Goal: Task Accomplishment & Management: Complete application form

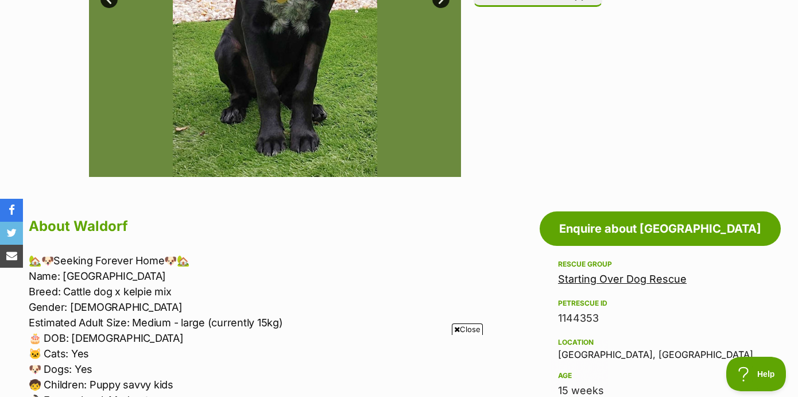
scroll to position [450, 0]
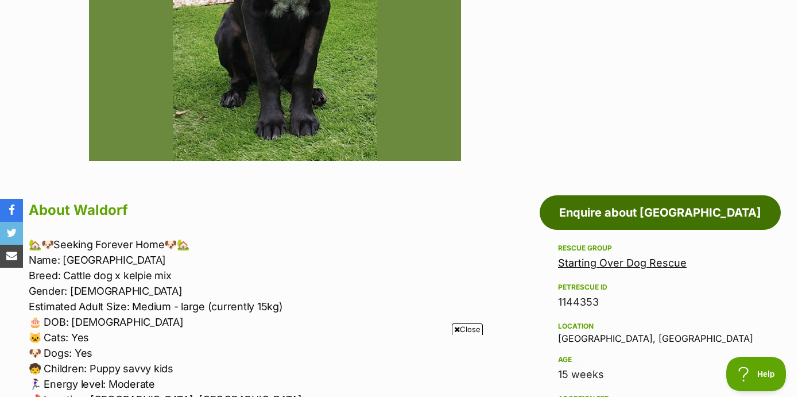
click at [634, 211] on link "Enquire about [GEOGRAPHIC_DATA]" at bounding box center [660, 212] width 241 height 34
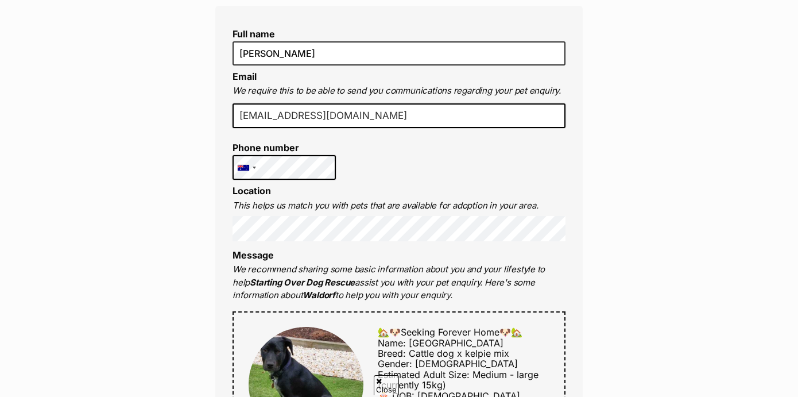
scroll to position [313, 0]
click at [254, 166] on div "United States +1 United Kingdom +44 Afghanistan (‫افغانستان‬‎) +93 Albania (Shq…" at bounding box center [283, 167] width 103 height 25
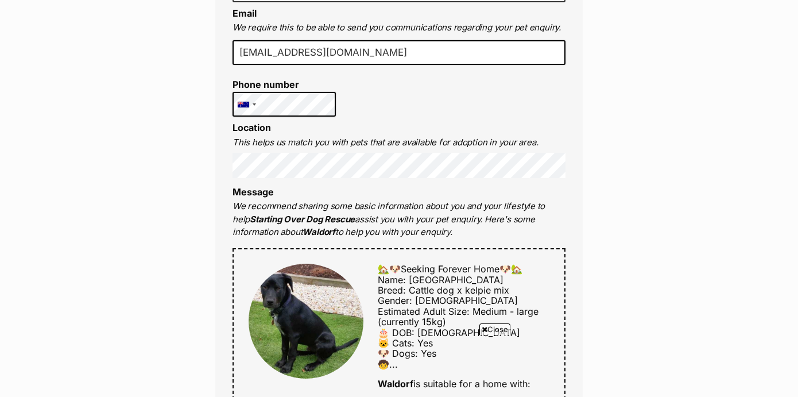
scroll to position [377, 0]
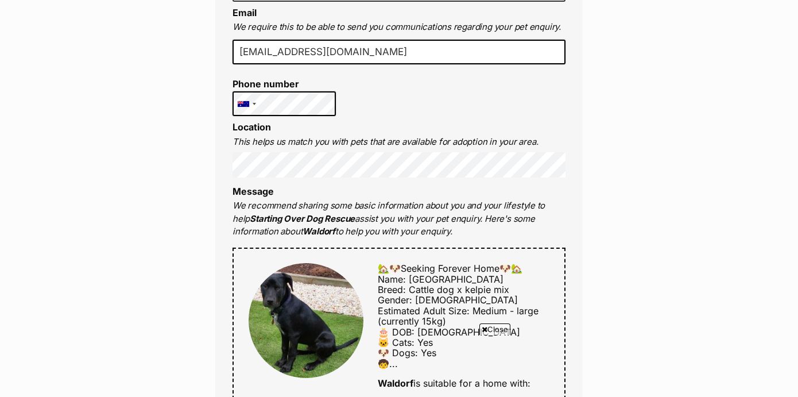
click at [309, 213] on strong "Starting Over Dog Rescue" at bounding box center [302, 218] width 105 height 11
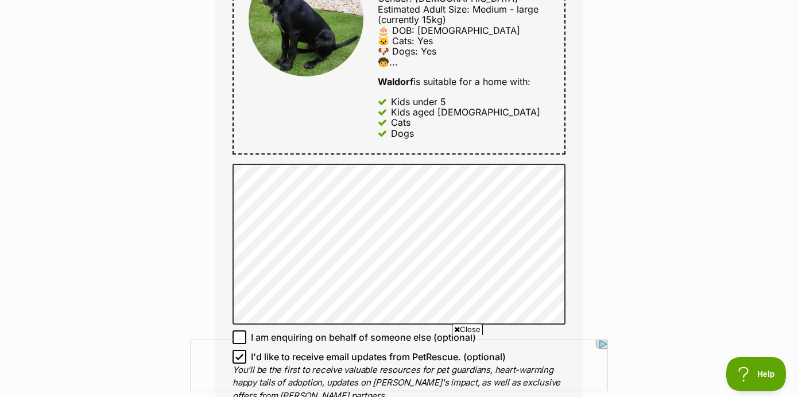
scroll to position [0, 0]
click at [242, 353] on div at bounding box center [399, 365] width 418 height 52
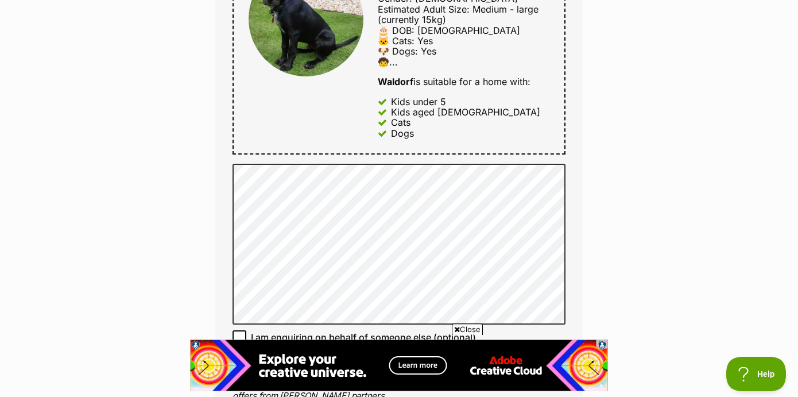
scroll to position [823, 0]
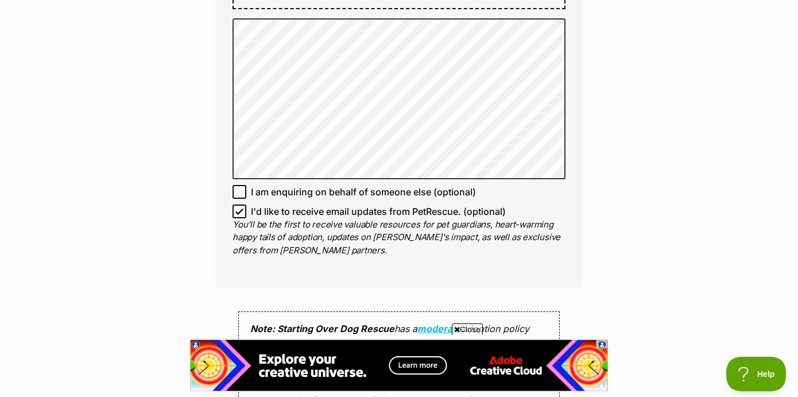
click at [241, 210] on icon at bounding box center [239, 211] width 8 height 8
click at [241, 210] on input "I'd like to receive email updates from PetRescue. (optional)" at bounding box center [239, 211] width 14 height 14
checkbox input "false"
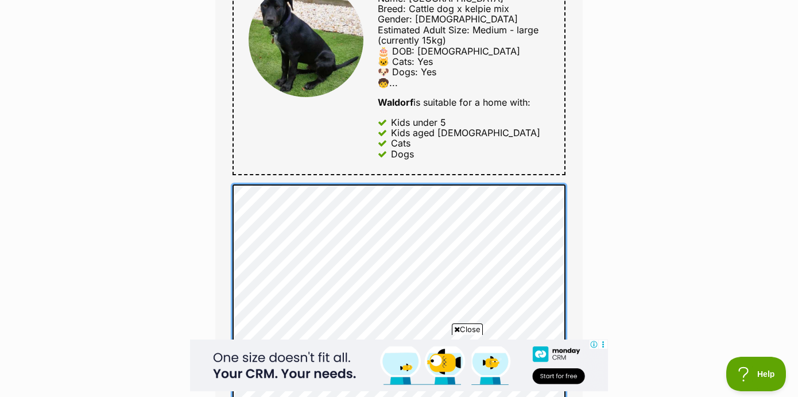
scroll to position [561, 0]
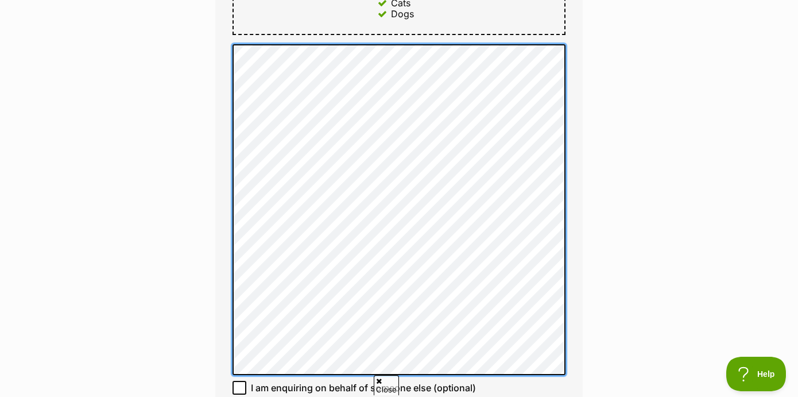
scroll to position [0, 0]
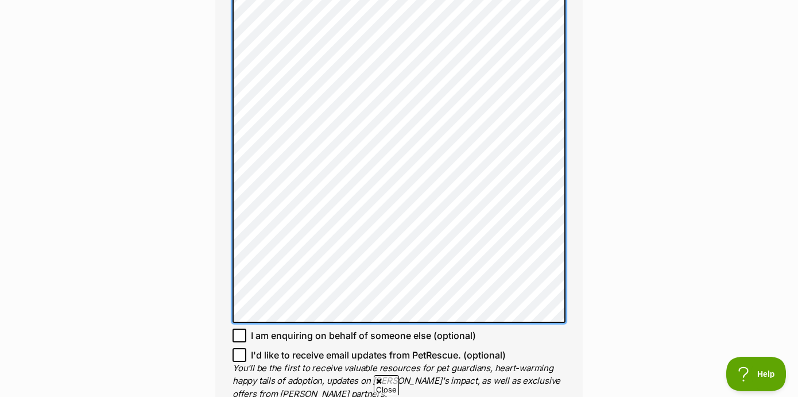
click at [439, 396] on html "Skip to main content Log in to favourite this pet Log in Or sign up Search PetR…" at bounding box center [399, 374] width 798 height 2449
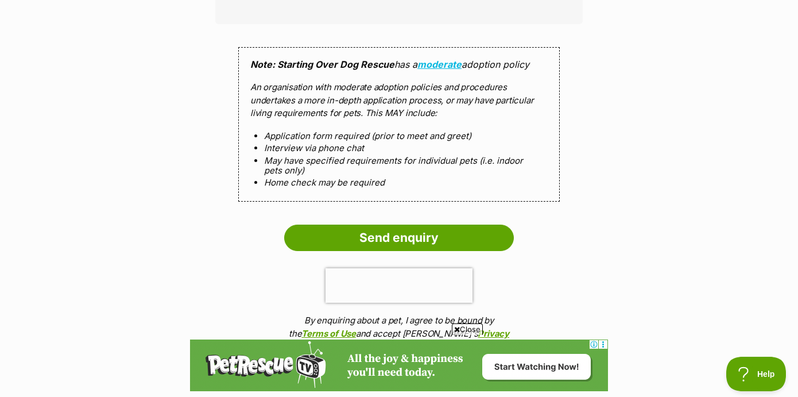
scroll to position [1375, 0]
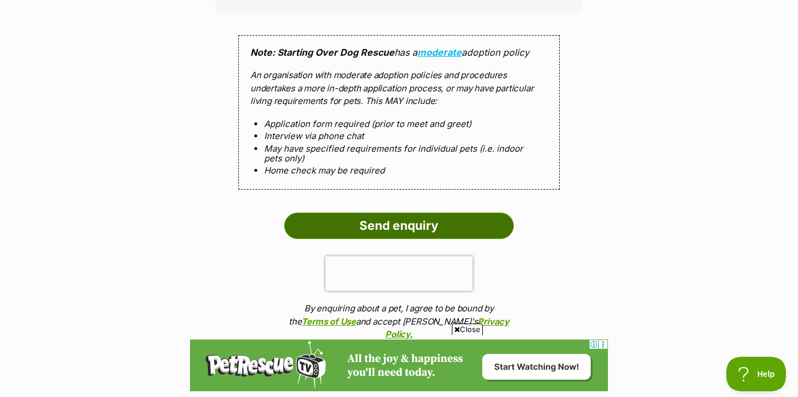
click at [400, 219] on input "Send enquiry" at bounding box center [399, 225] width 230 height 26
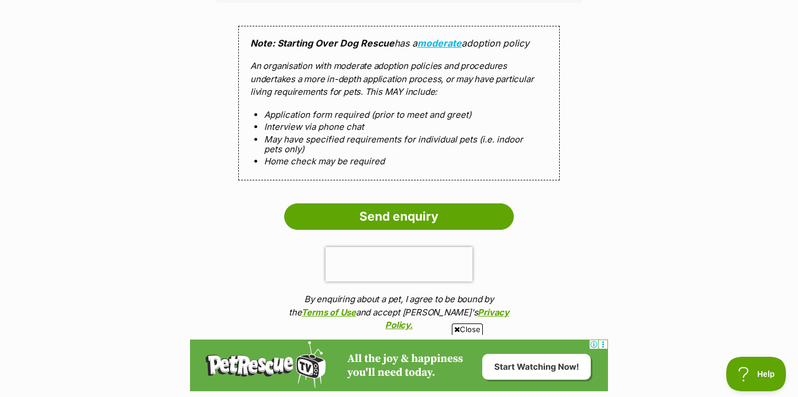
scroll to position [1385, 0]
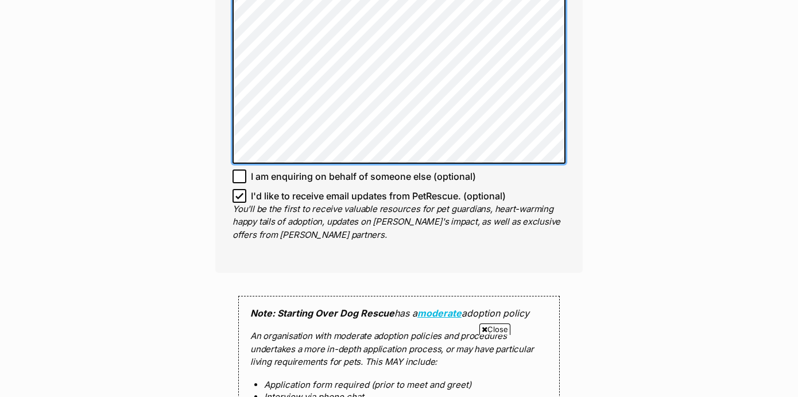
scroll to position [1184, 0]
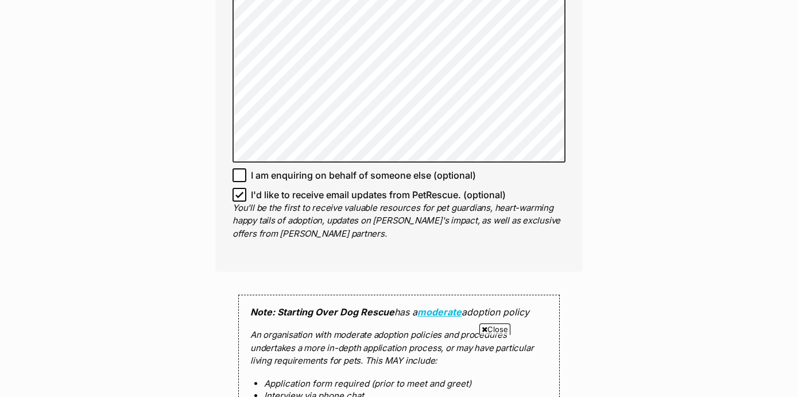
click at [240, 196] on icon at bounding box center [239, 195] width 8 height 8
click at [240, 196] on input "I'd like to receive email updates from PetRescue. (optional)" at bounding box center [239, 195] width 14 height 14
checkbox input "false"
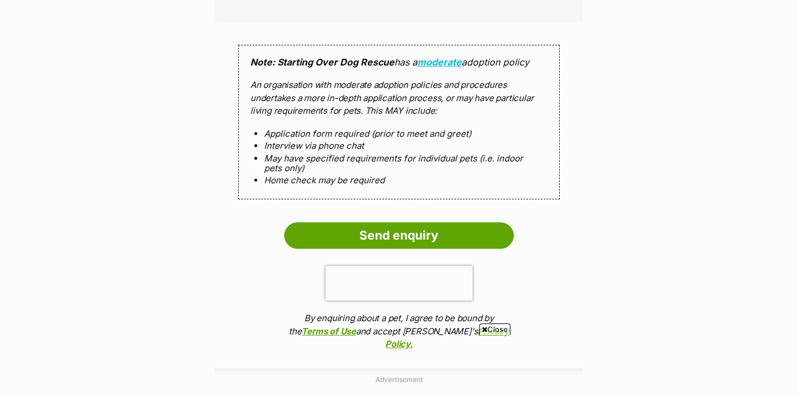
scroll to position [1434, 0]
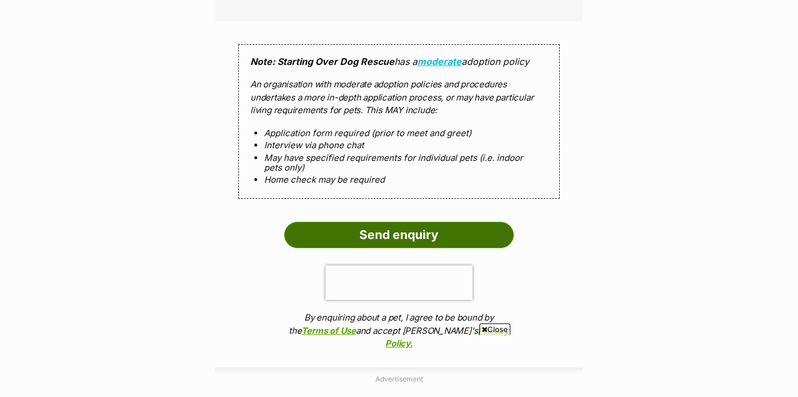
click at [394, 229] on input "Send enquiry" at bounding box center [399, 235] width 230 height 26
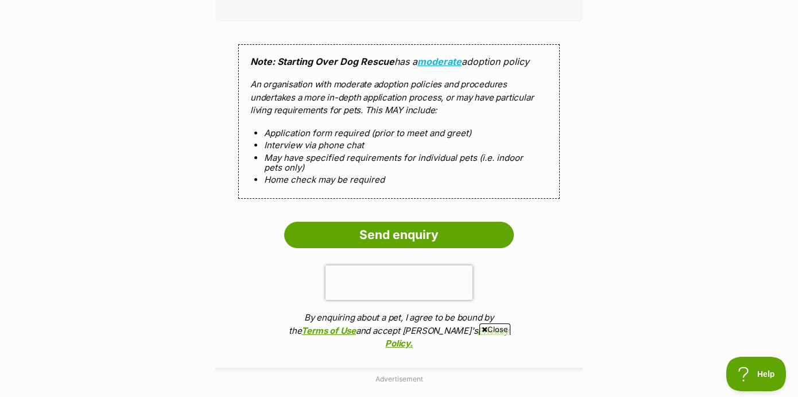
scroll to position [0, 0]
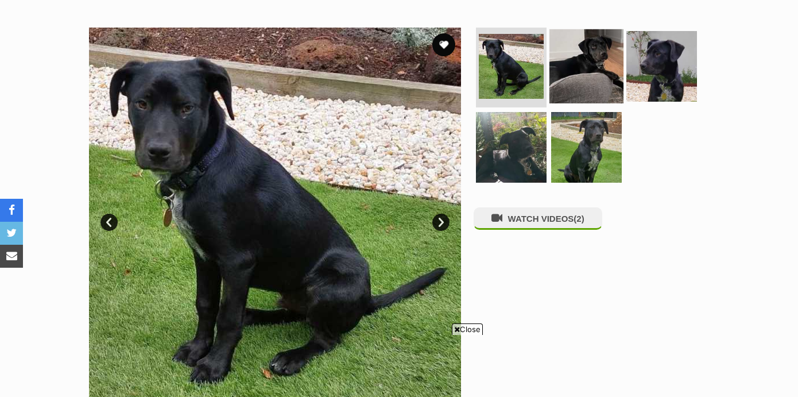
scroll to position [208, 0]
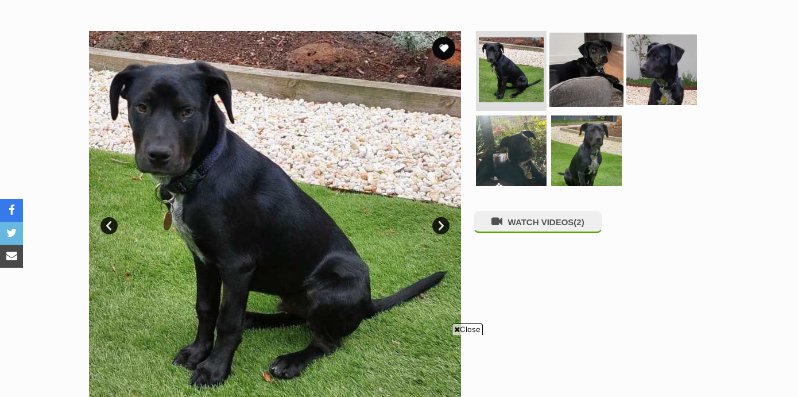
click at [567, 61] on img at bounding box center [586, 69] width 74 height 74
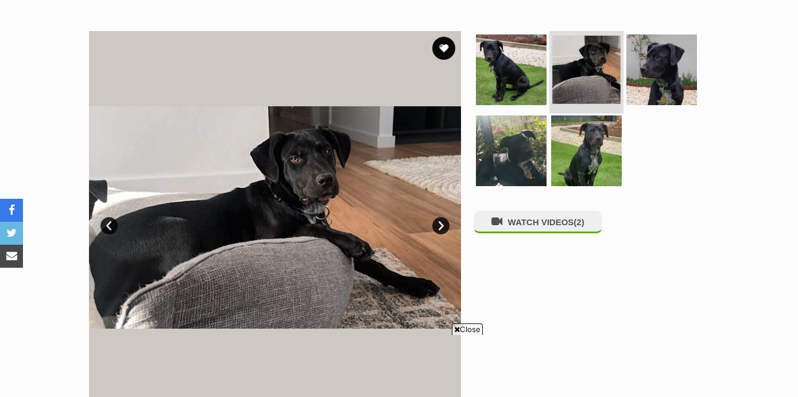
click at [588, 64] on img at bounding box center [586, 70] width 68 height 68
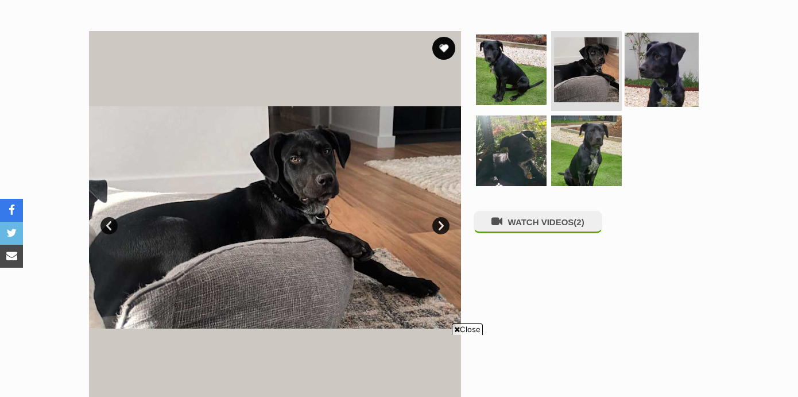
click at [585, 65] on img at bounding box center [586, 69] width 65 height 65
click at [650, 79] on img at bounding box center [662, 69] width 74 height 74
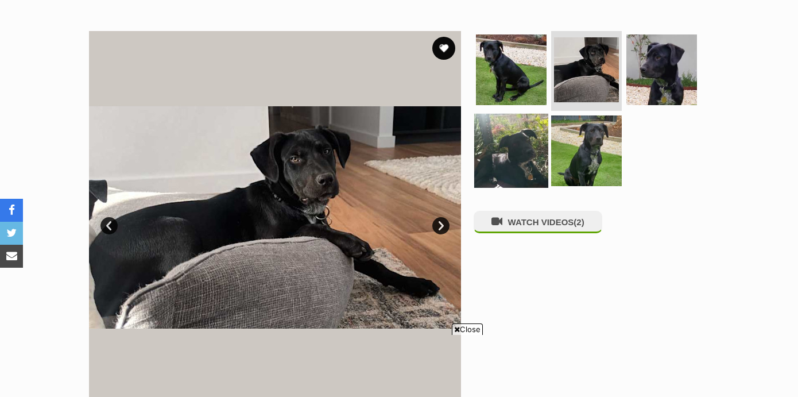
click at [638, 78] on img at bounding box center [661, 69] width 71 height 71
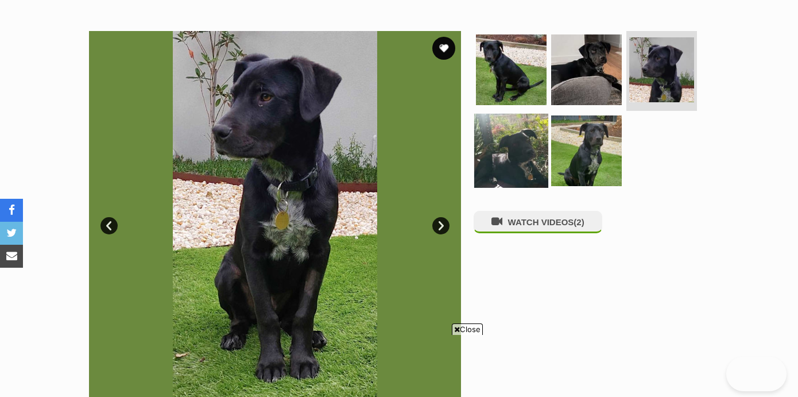
click at [518, 145] on img at bounding box center [511, 151] width 74 height 74
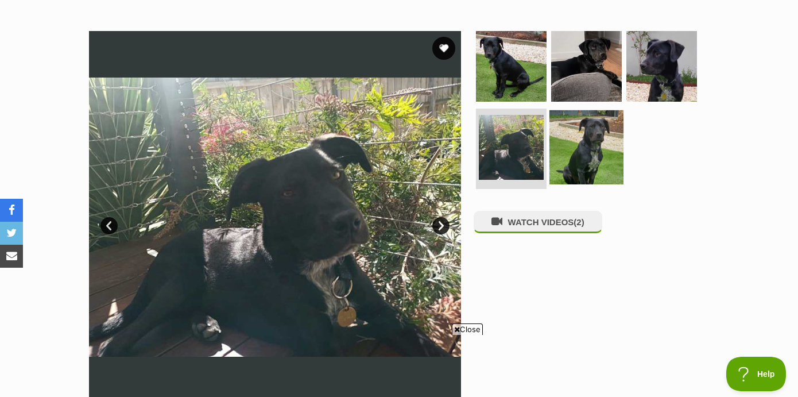
click at [591, 154] on img at bounding box center [586, 147] width 74 height 74
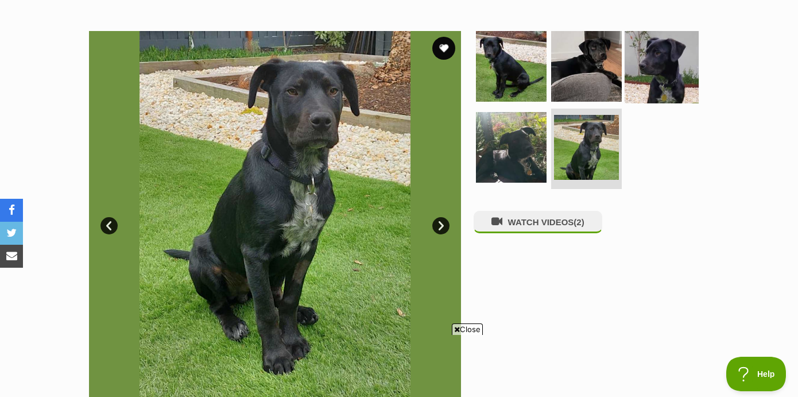
click at [649, 81] on img at bounding box center [662, 66] width 74 height 74
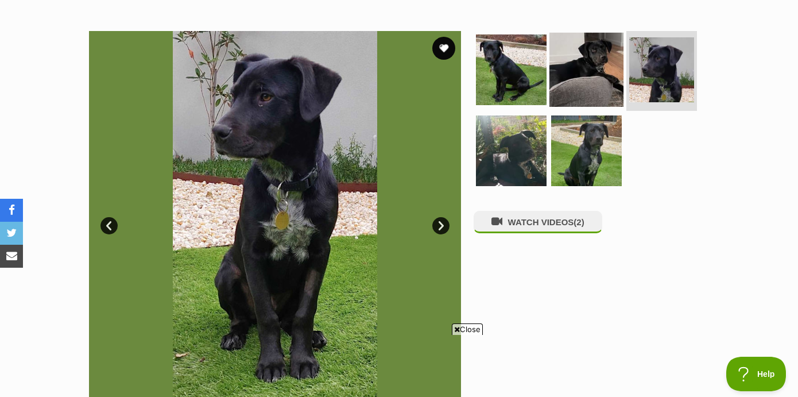
click at [585, 88] on img at bounding box center [586, 69] width 74 height 74
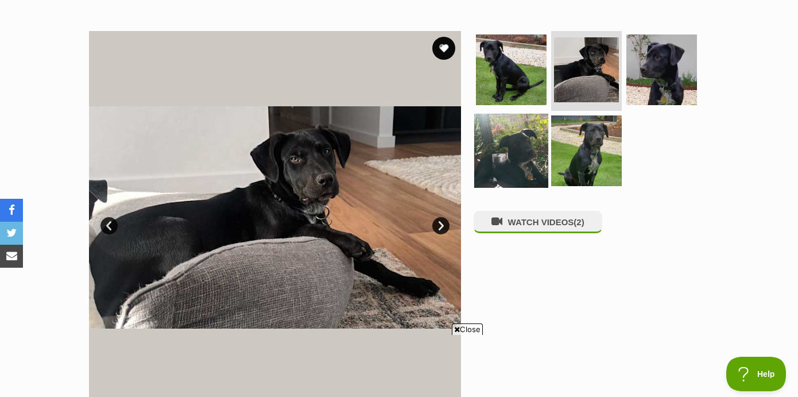
click at [523, 144] on img at bounding box center [511, 151] width 74 height 74
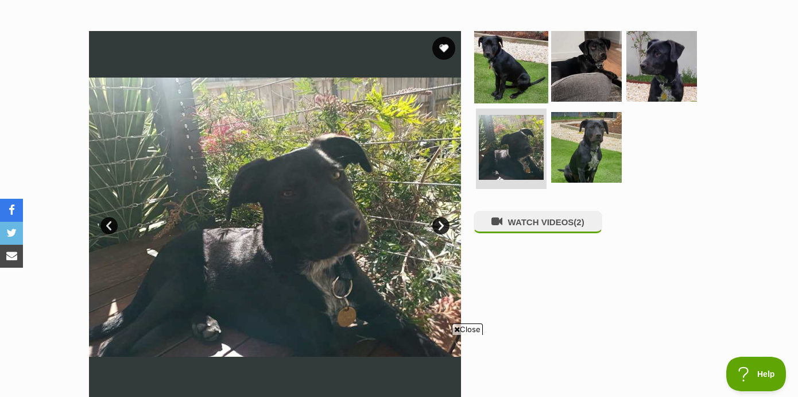
click at [531, 79] on img at bounding box center [511, 66] width 74 height 74
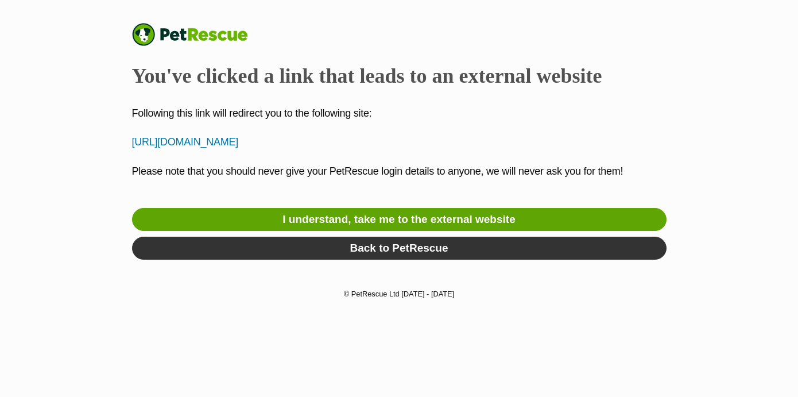
click at [340, 144] on p "[URL][DOMAIN_NAME]" at bounding box center [399, 141] width 534 height 15
click at [371, 140] on p "[URL][DOMAIN_NAME]" at bounding box center [399, 141] width 534 height 15
click at [139, 141] on p "[URL][DOMAIN_NAME]" at bounding box center [399, 141] width 534 height 15
click at [149, 142] on p "[URL][DOMAIN_NAME]" at bounding box center [399, 141] width 534 height 15
drag, startPoint x: 126, startPoint y: 144, endPoint x: 563, endPoint y: 150, distance: 436.9
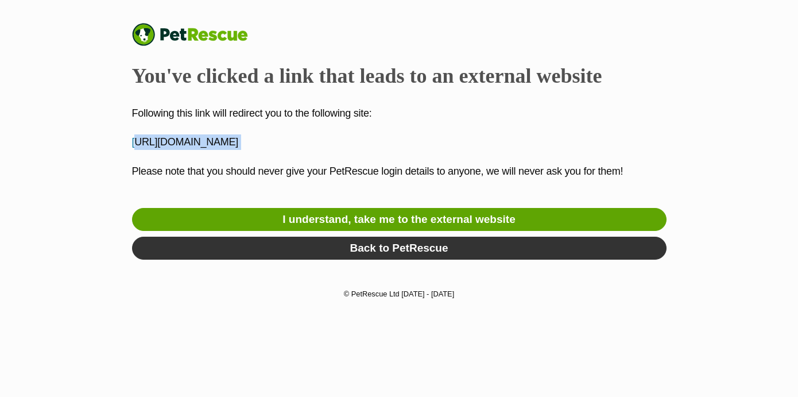
click at [563, 150] on div "PetRescue You've clicked a link that leads to an external website Following thi…" at bounding box center [399, 144] width 798 height 242
copy div "[URL][DOMAIN_NAME]"
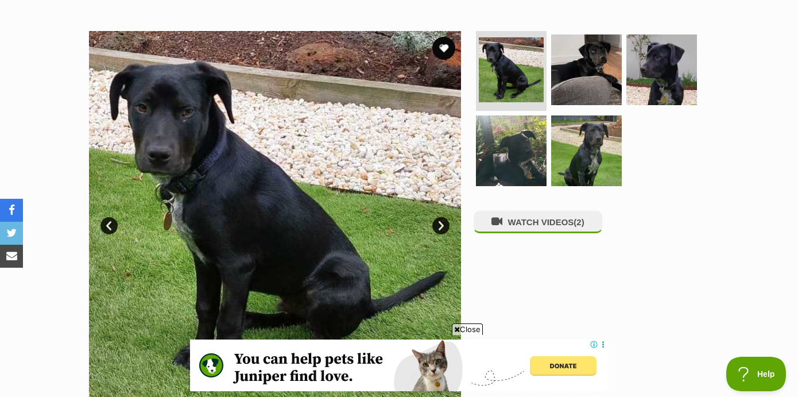
click at [321, 168] on img at bounding box center [275, 217] width 372 height 372
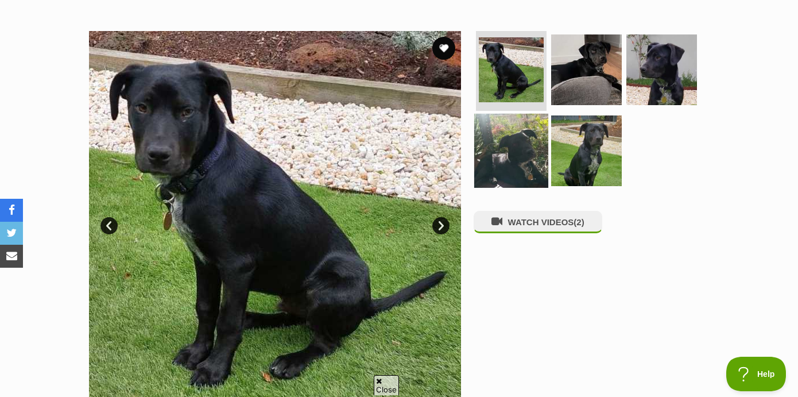
click at [521, 142] on img at bounding box center [511, 151] width 74 height 74
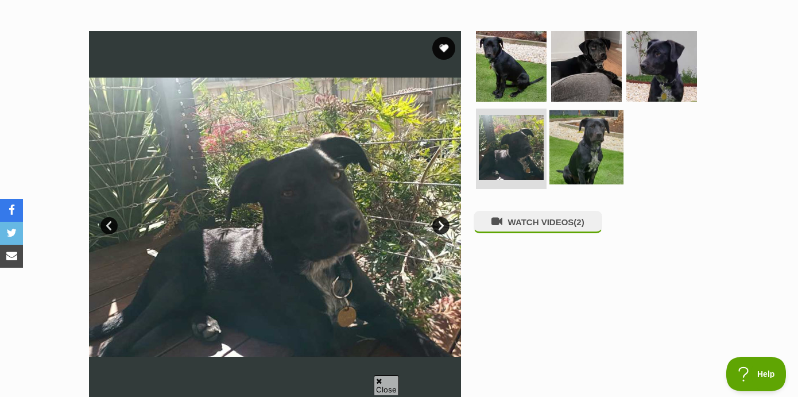
click at [564, 145] on img at bounding box center [586, 147] width 74 height 74
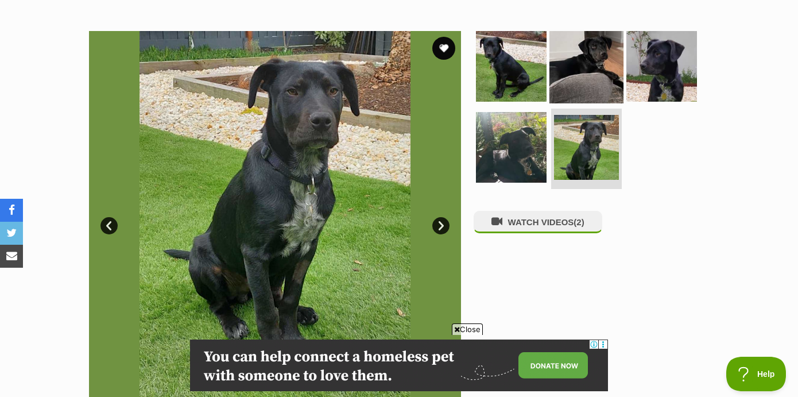
click at [571, 73] on img at bounding box center [586, 66] width 74 height 74
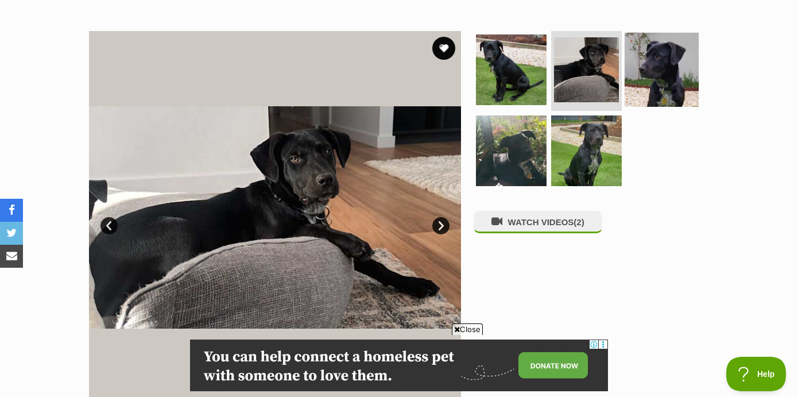
click at [642, 77] on img at bounding box center [662, 69] width 74 height 74
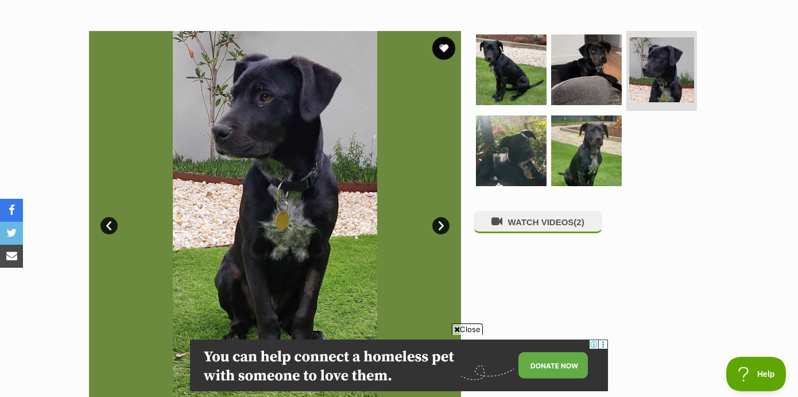
scroll to position [236, 0]
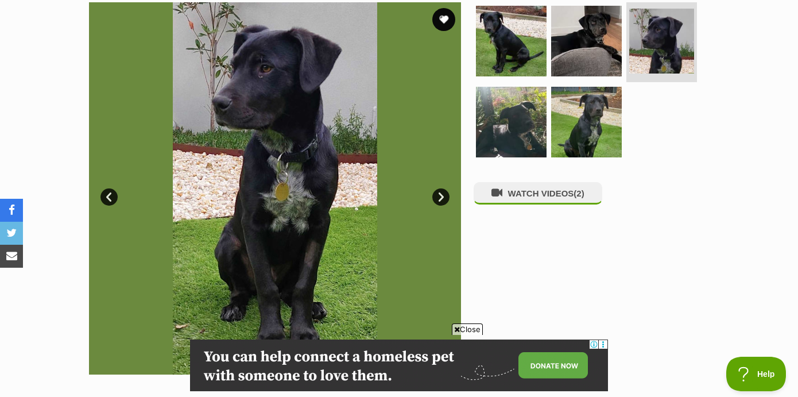
click at [593, 80] on ul at bounding box center [591, 83] width 235 height 163
click at [585, 87] on img at bounding box center [586, 122] width 74 height 74
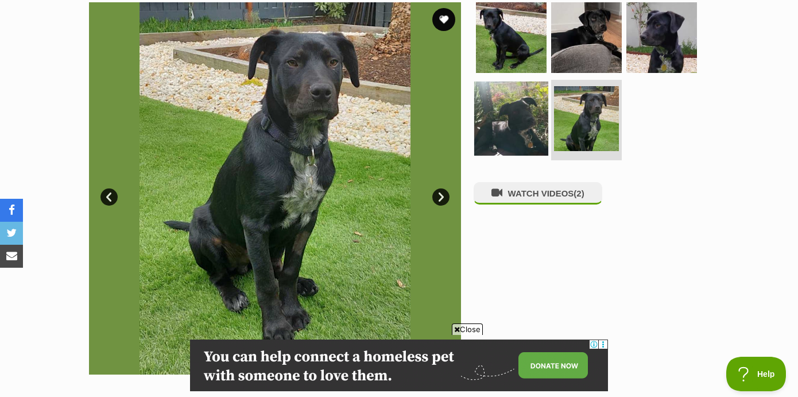
click at [493, 113] on img at bounding box center [511, 119] width 74 height 74
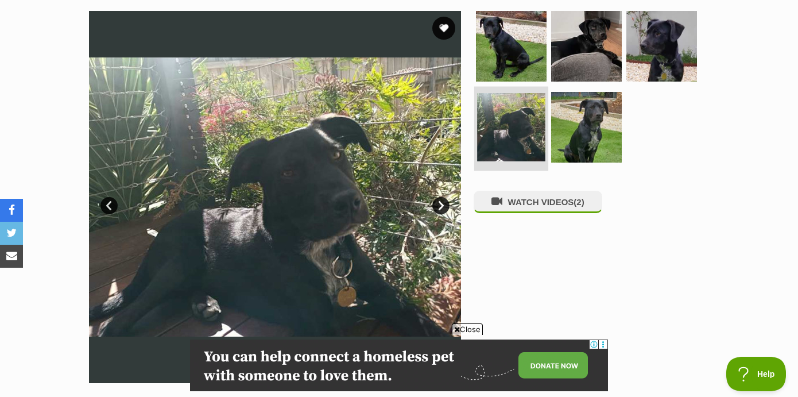
scroll to position [227, 0]
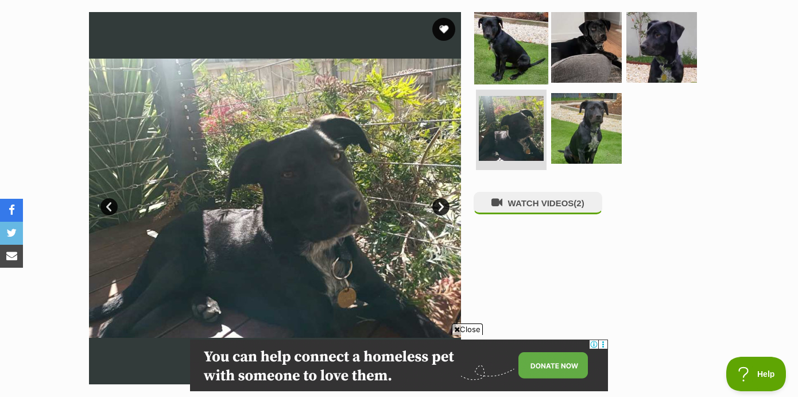
click at [505, 72] on img at bounding box center [511, 47] width 74 height 74
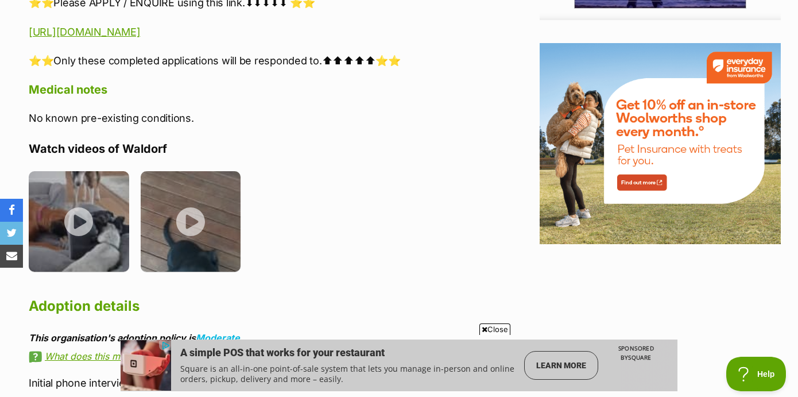
scroll to position [1368, 0]
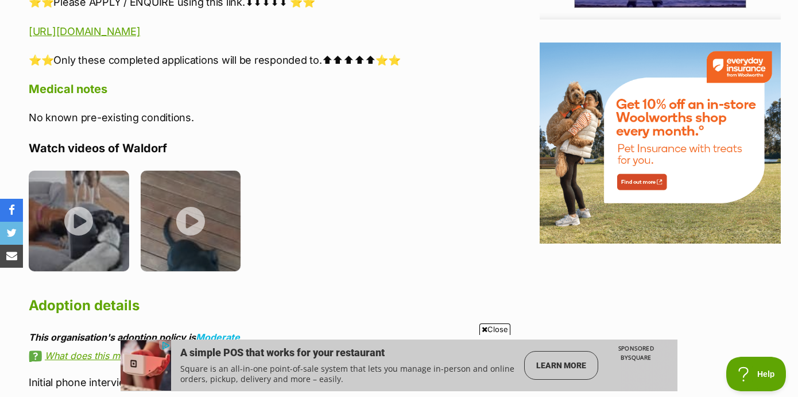
click at [199, 222] on img at bounding box center [191, 220] width 100 height 100
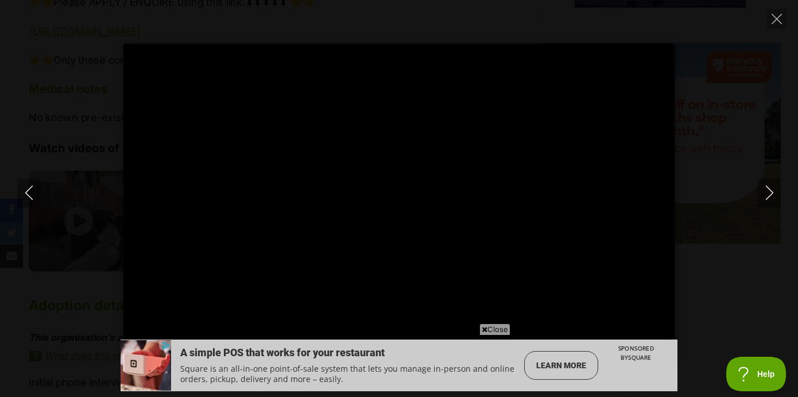
type input "100"
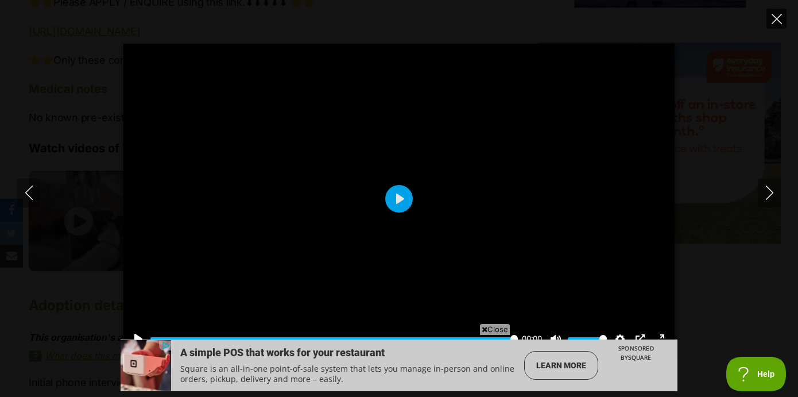
click at [776, 18] on icon "Close" at bounding box center [776, 19] width 10 height 10
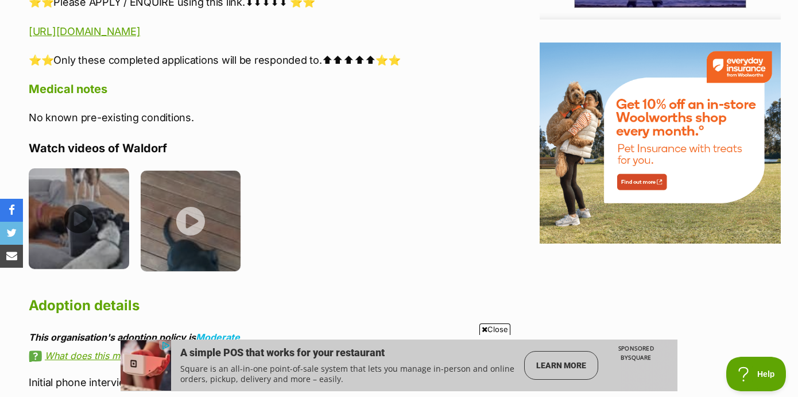
click at [57, 223] on img at bounding box center [79, 218] width 100 height 100
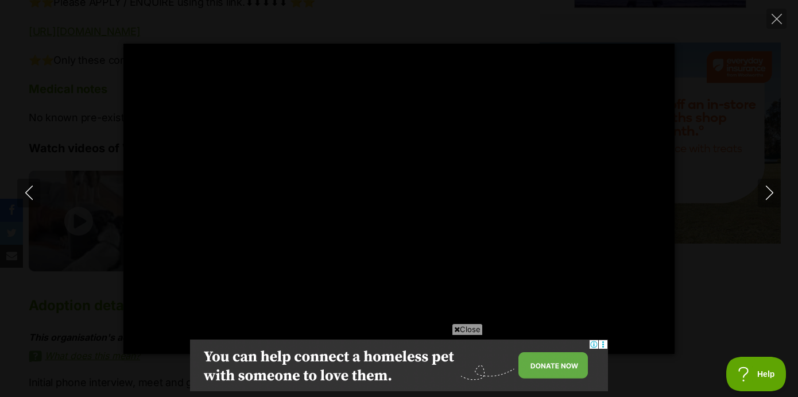
scroll to position [0, 0]
click at [472, 328] on span "Close" at bounding box center [467, 328] width 31 height 11
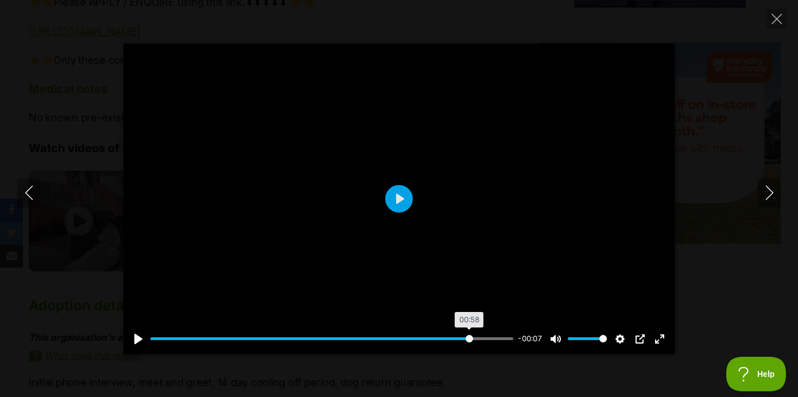
click at [468, 334] on input "Seek" at bounding box center [331, 338] width 363 height 11
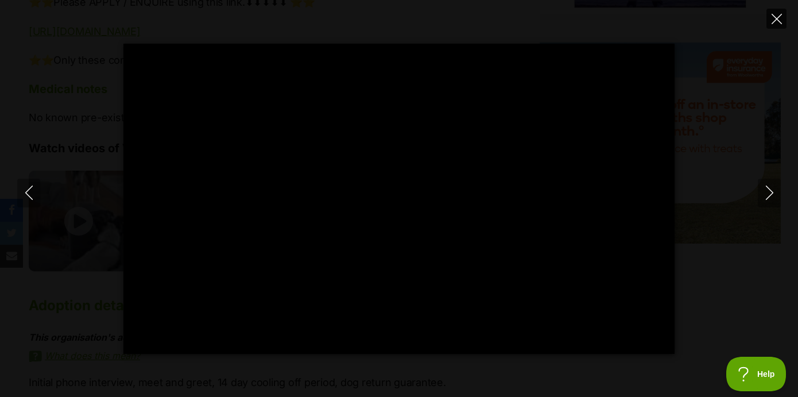
click at [783, 21] on button "Close" at bounding box center [776, 19] width 20 height 20
type input "94.92"
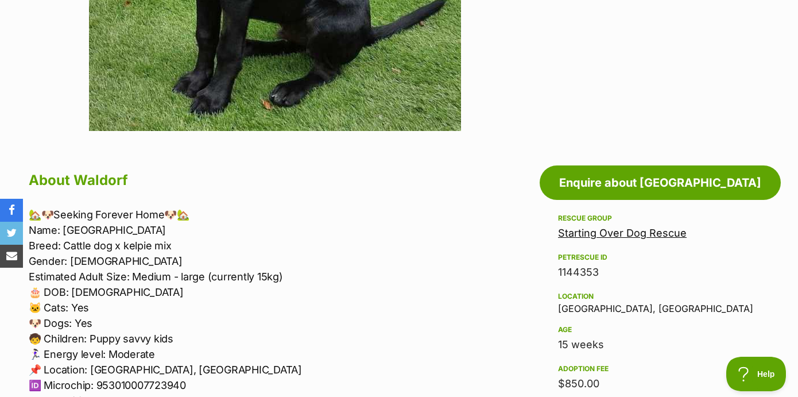
scroll to position [226, 0]
